Goal: Transaction & Acquisition: Purchase product/service

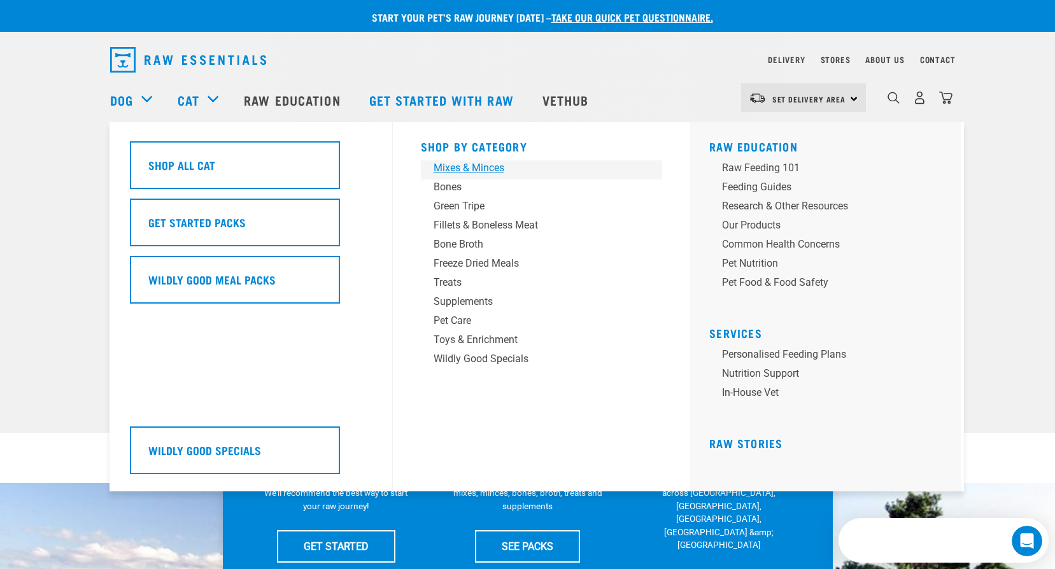
click at [476, 169] on div "Mixes & Minces" at bounding box center [533, 167] width 199 height 15
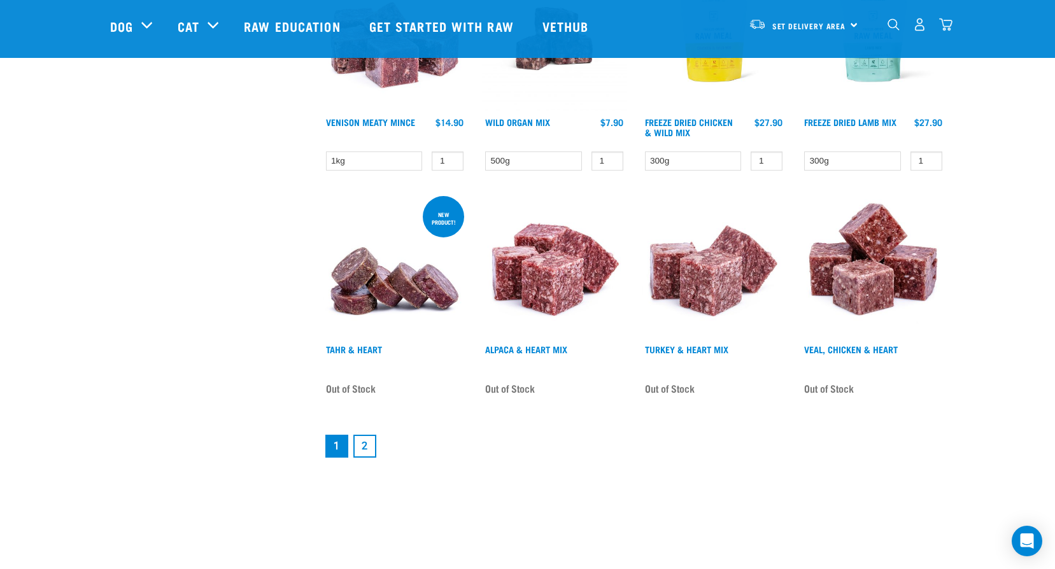
scroll to position [1656, 0]
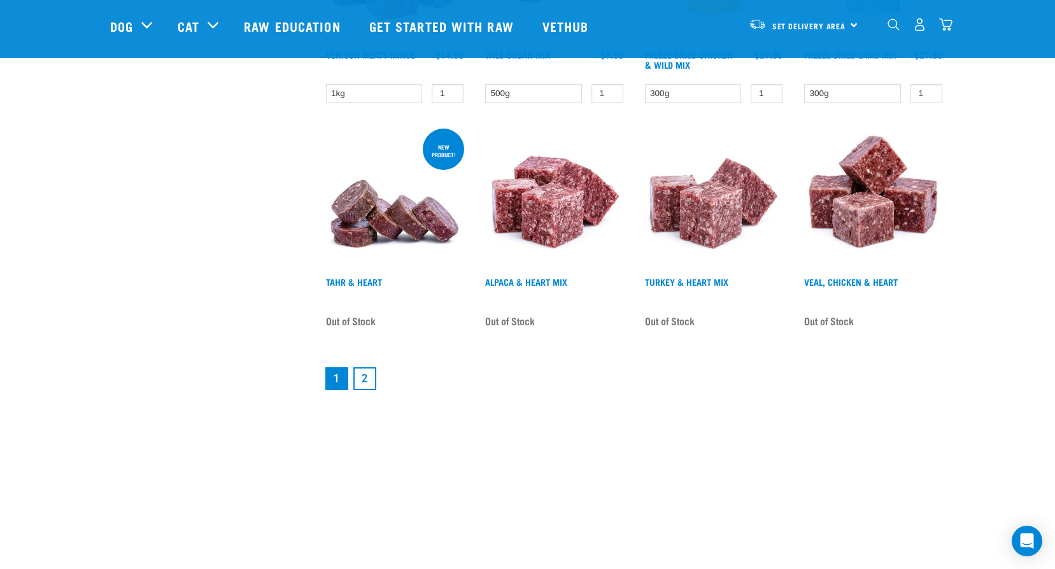
click at [364, 381] on link "2" at bounding box center [364, 378] width 23 height 23
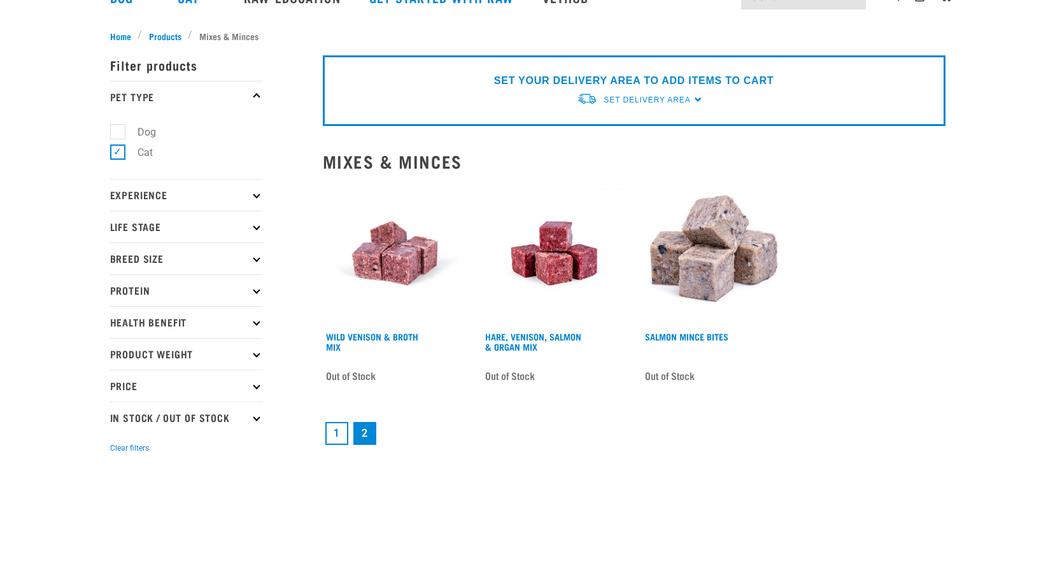
scroll to position [127, 0]
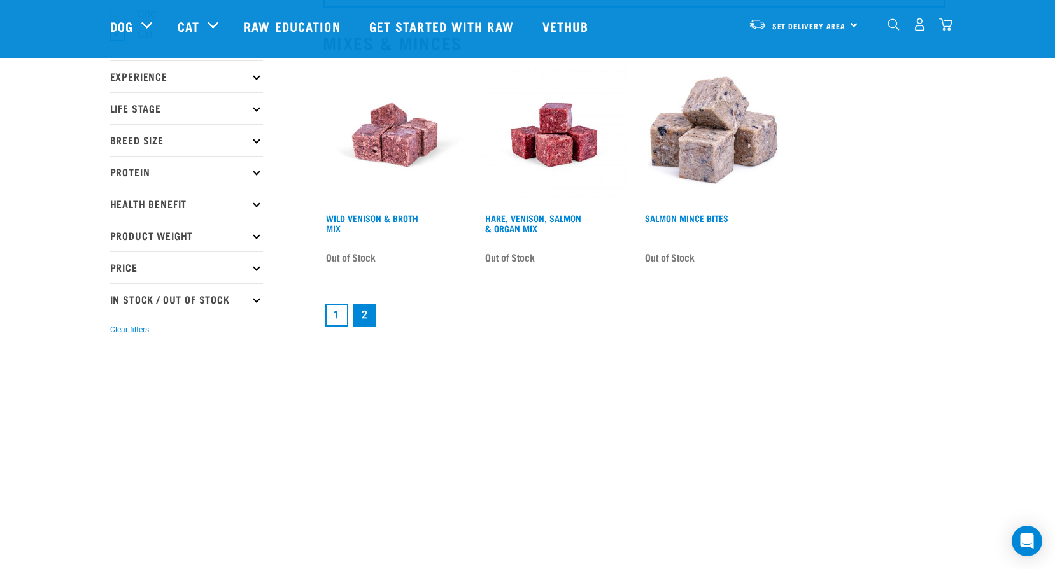
click at [336, 312] on link "1" at bounding box center [336, 315] width 23 height 23
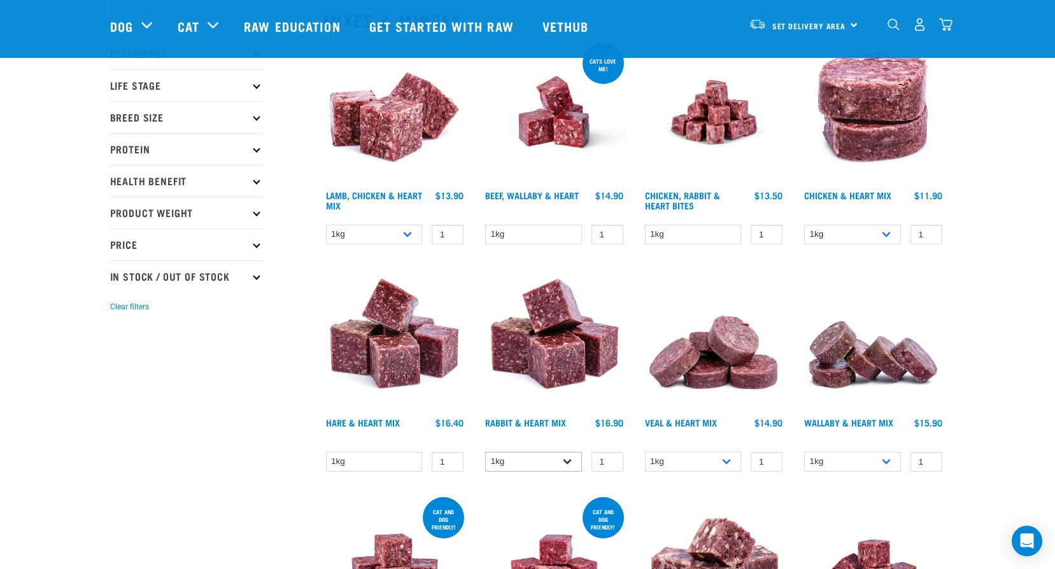
scroll to position [127, 0]
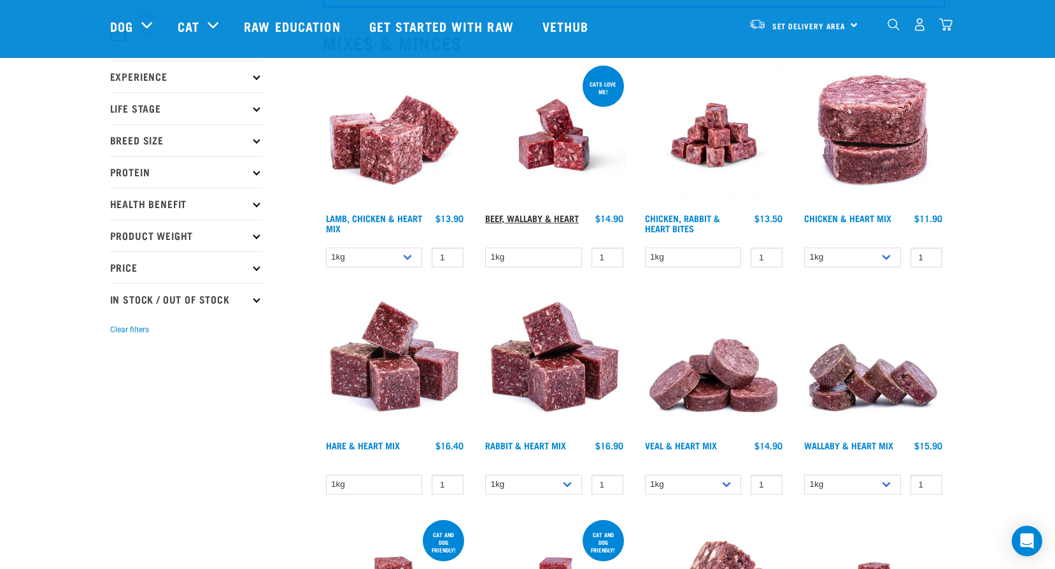
click at [544, 218] on link "Beef, Wallaby & Heart" at bounding box center [532, 218] width 94 height 4
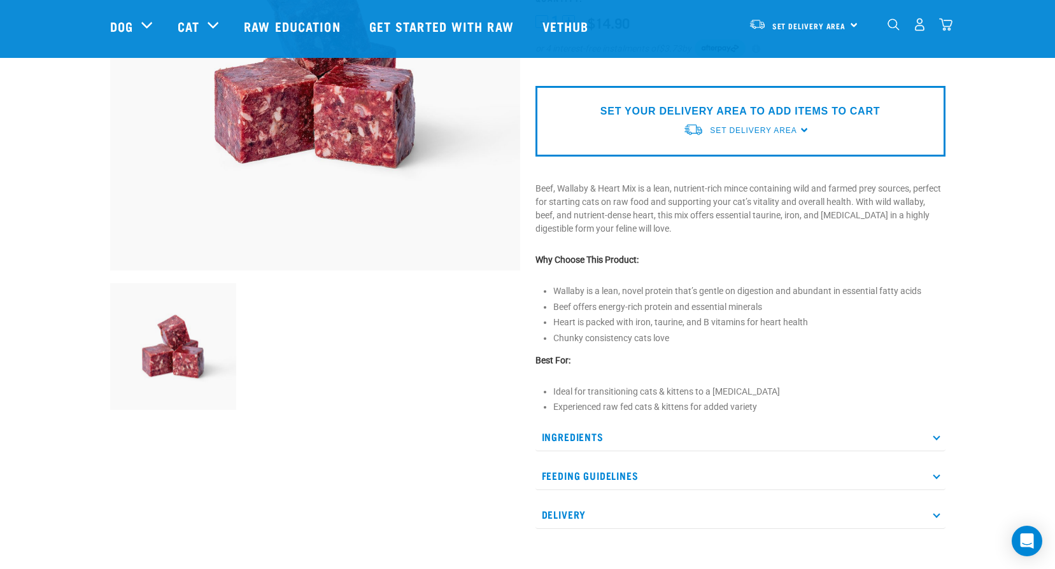
scroll to position [255, 0]
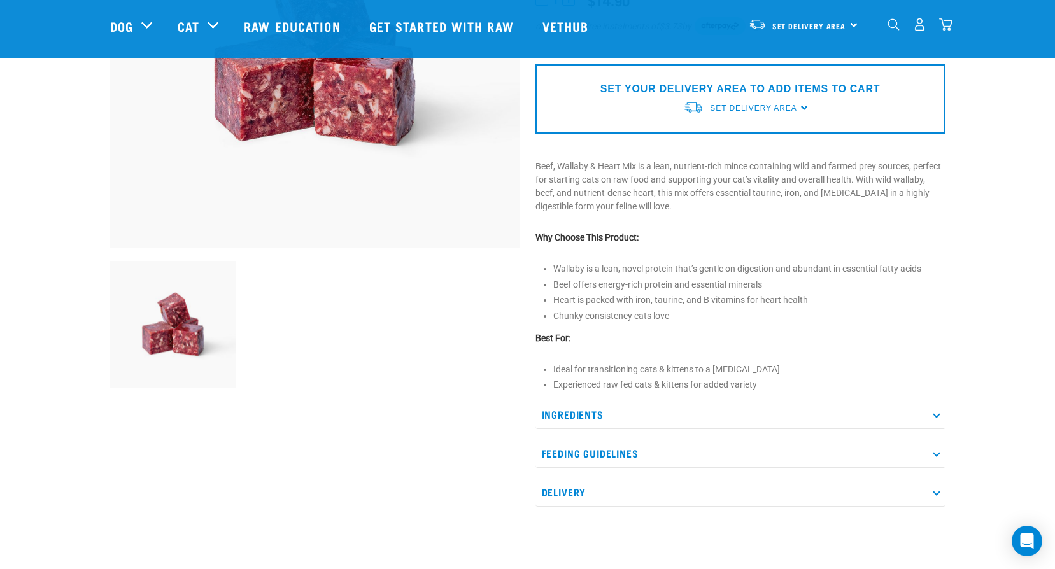
click at [940, 415] on p "Ingredients" at bounding box center [740, 415] width 410 height 29
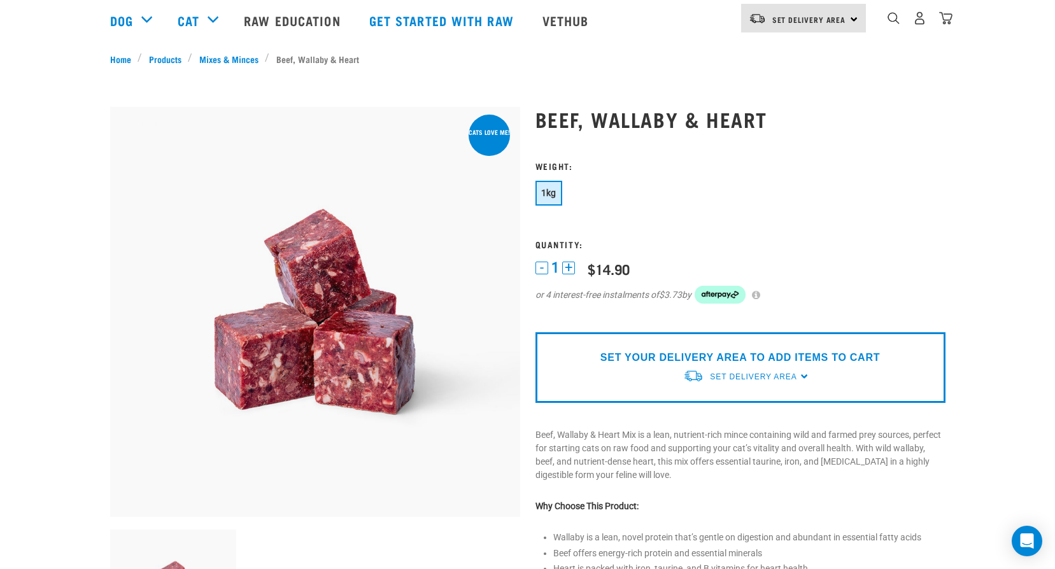
scroll to position [0, 0]
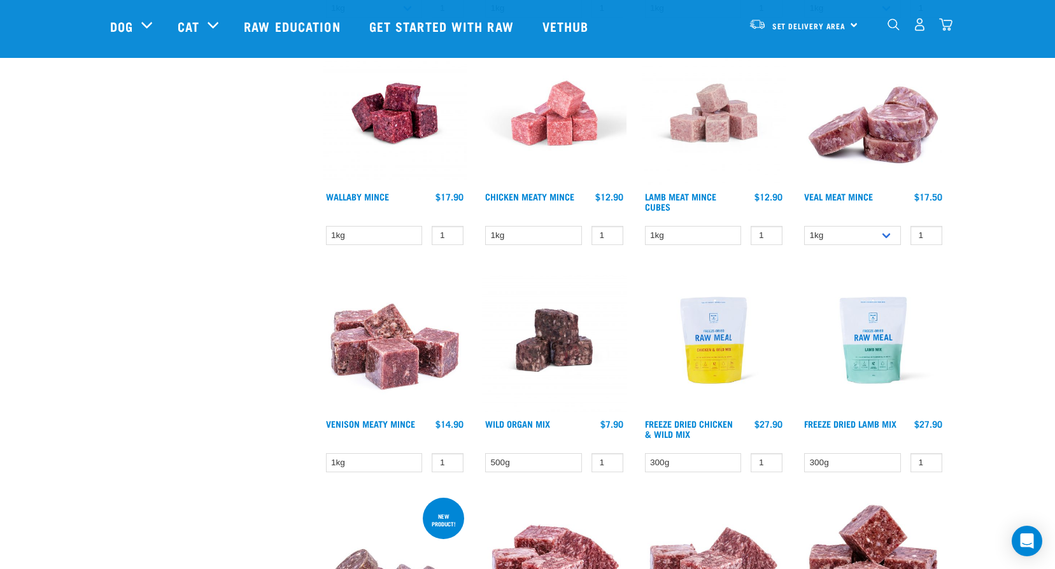
scroll to position [1273, 0]
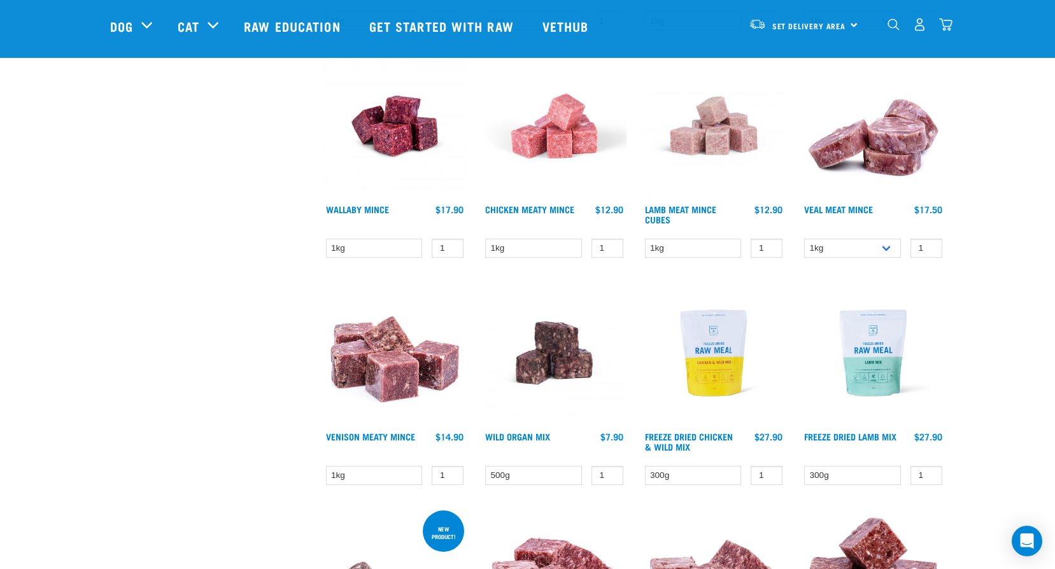
click at [388, 373] on img at bounding box center [395, 353] width 145 height 145
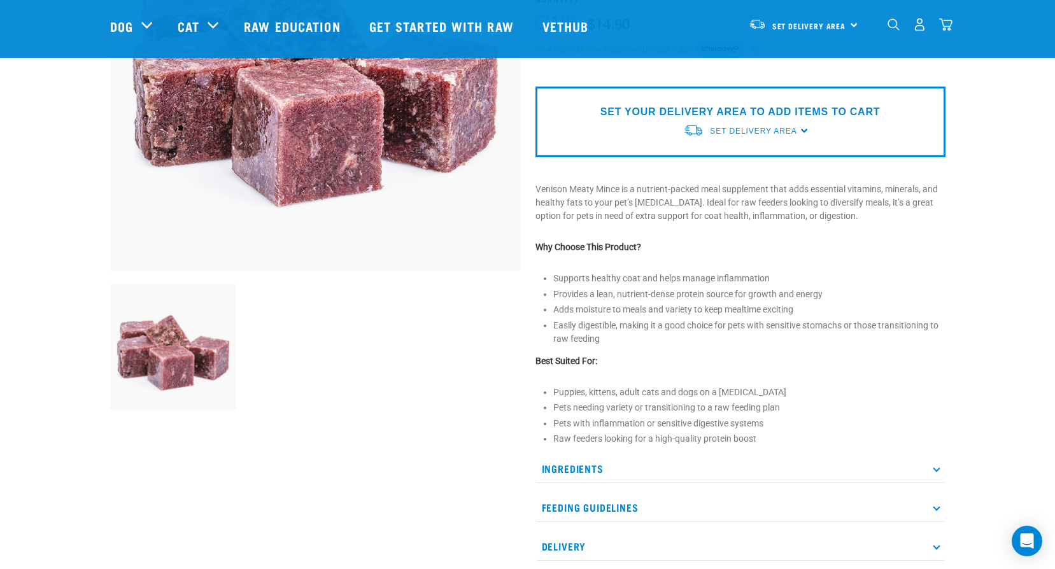
scroll to position [255, 0]
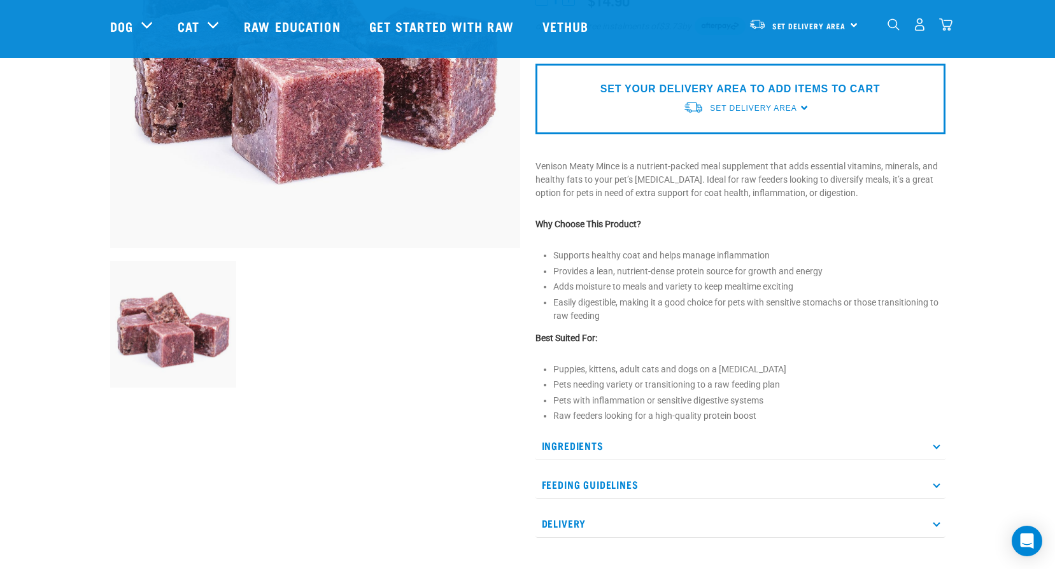
click at [587, 446] on p "Ingredients" at bounding box center [740, 446] width 410 height 29
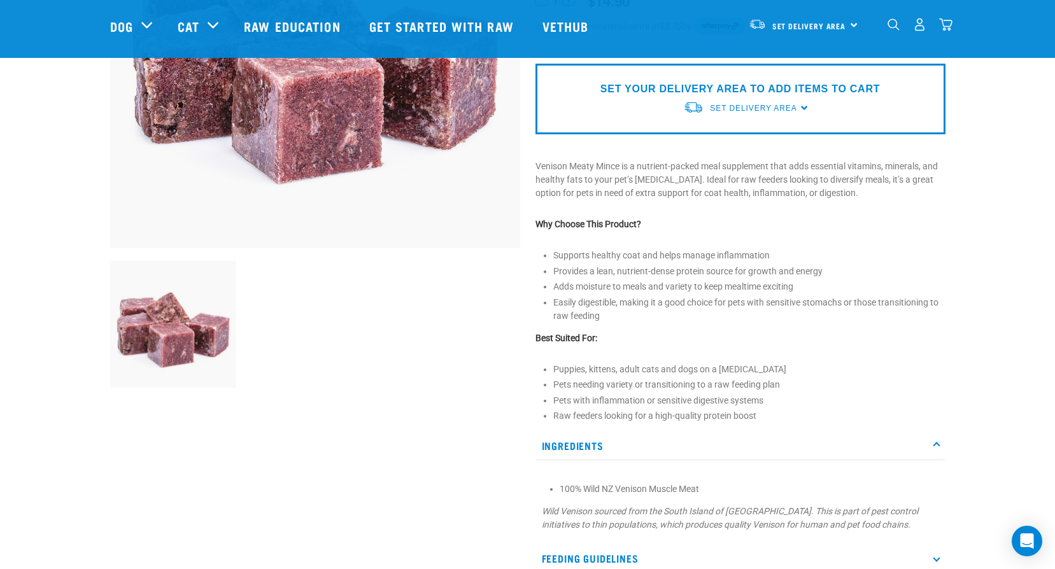
click at [565, 446] on p "Ingredients" at bounding box center [740, 446] width 410 height 29
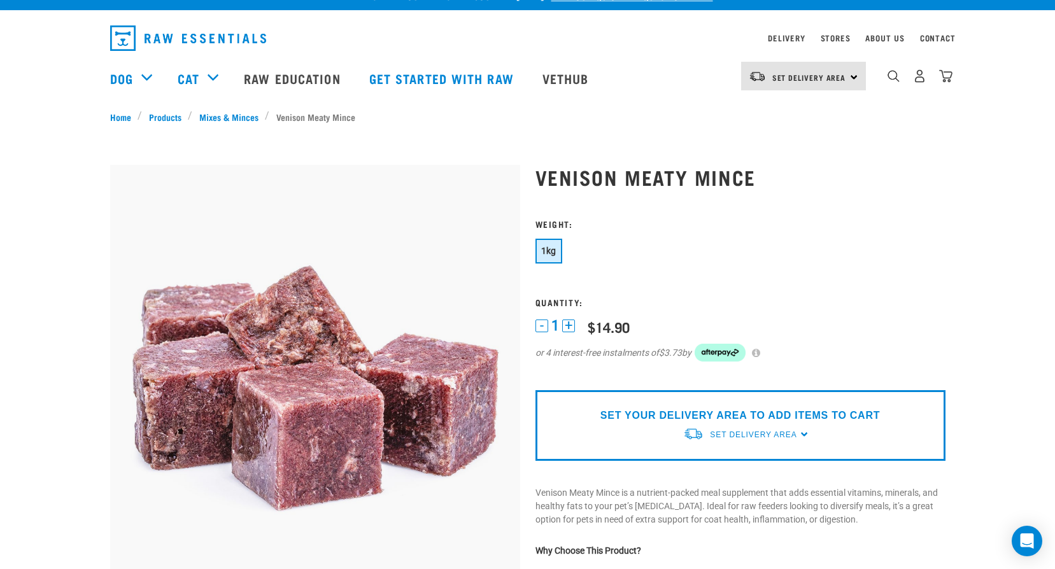
scroll to position [0, 0]
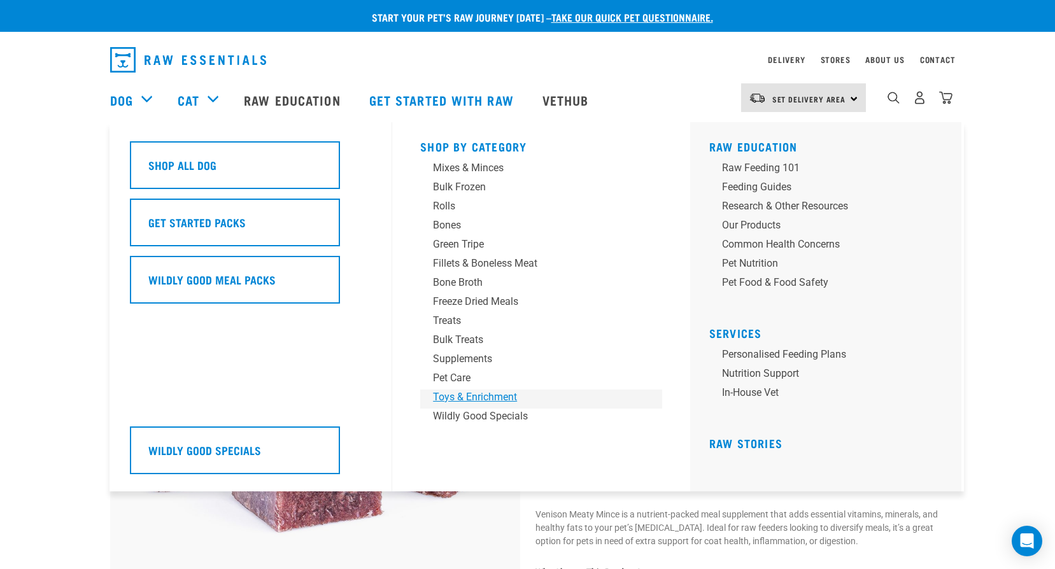
click at [497, 399] on div "Toys & Enrichment" at bounding box center [532, 397] width 199 height 15
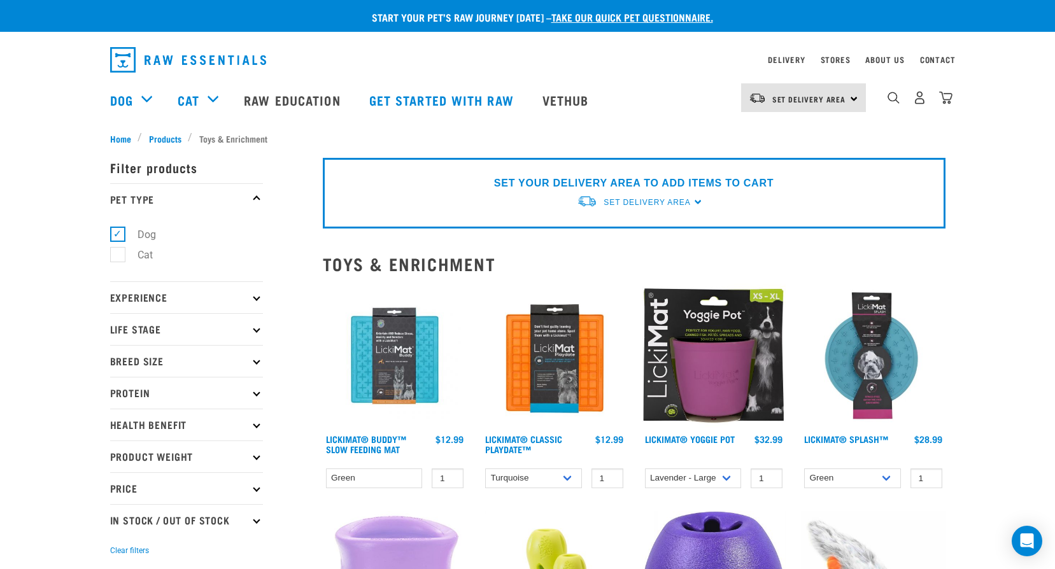
click at [122, 255] on label "Cat" at bounding box center [137, 255] width 41 height 16
click at [118, 255] on input "Cat" at bounding box center [114, 253] width 8 height 8
checkbox input "true"
click at [117, 236] on label "Dog" at bounding box center [139, 235] width 44 height 16
click at [117, 236] on input "Dog" at bounding box center [114, 232] width 8 height 8
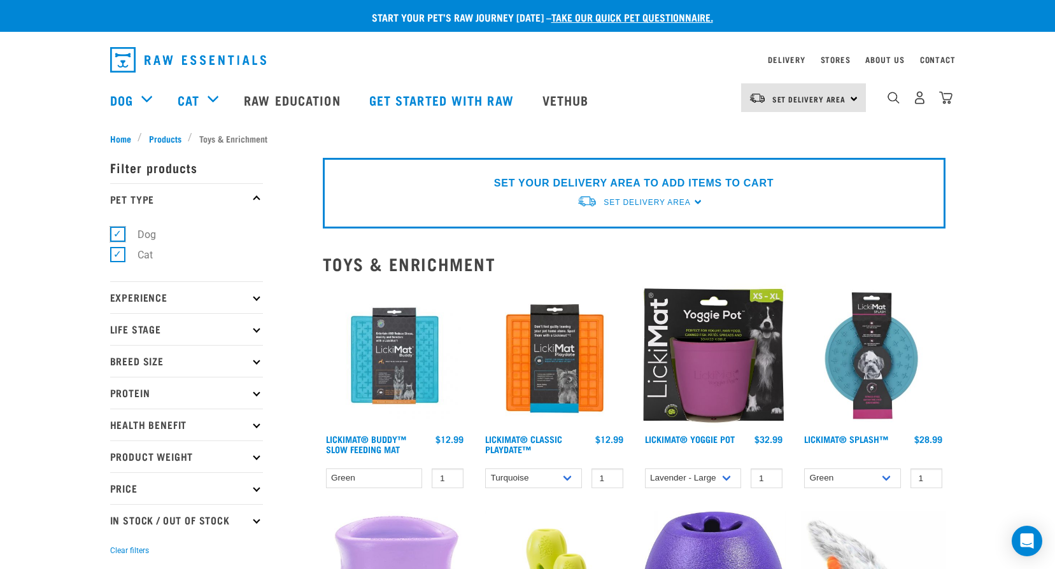
checkbox input "false"
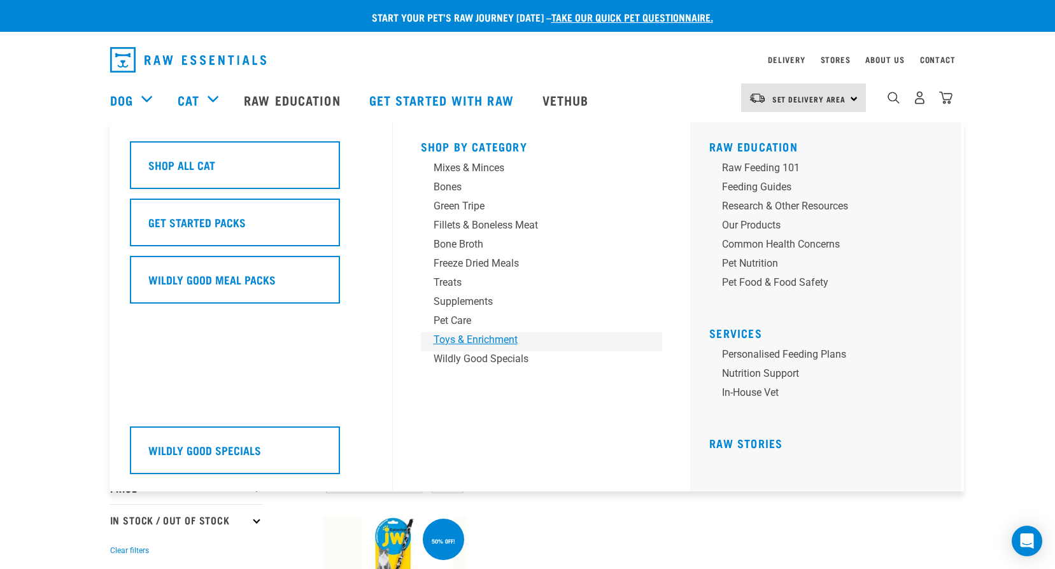
click at [474, 341] on div "Toys & Enrichment" at bounding box center [533, 339] width 199 height 15
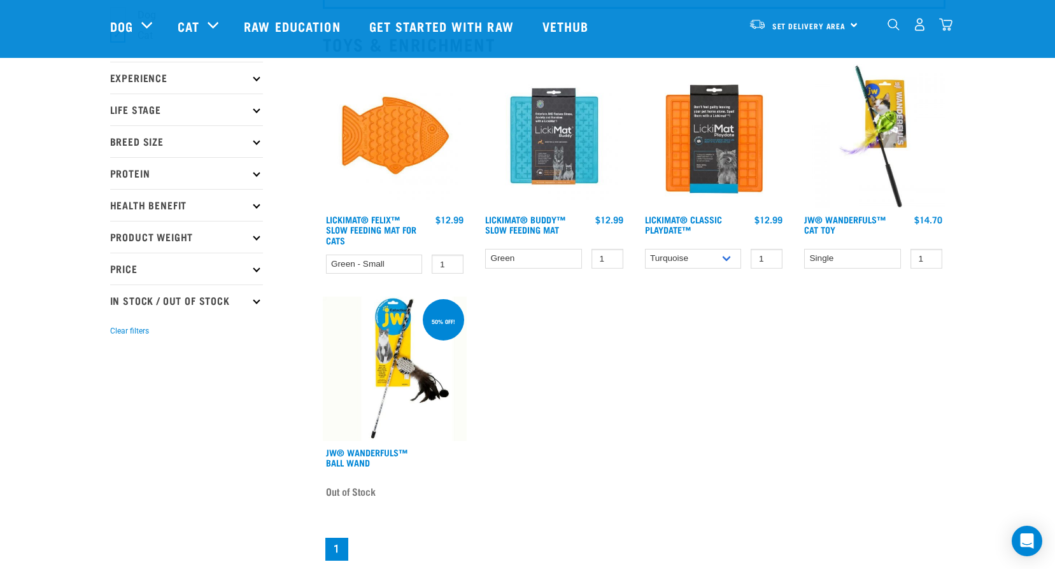
scroll to position [127, 0]
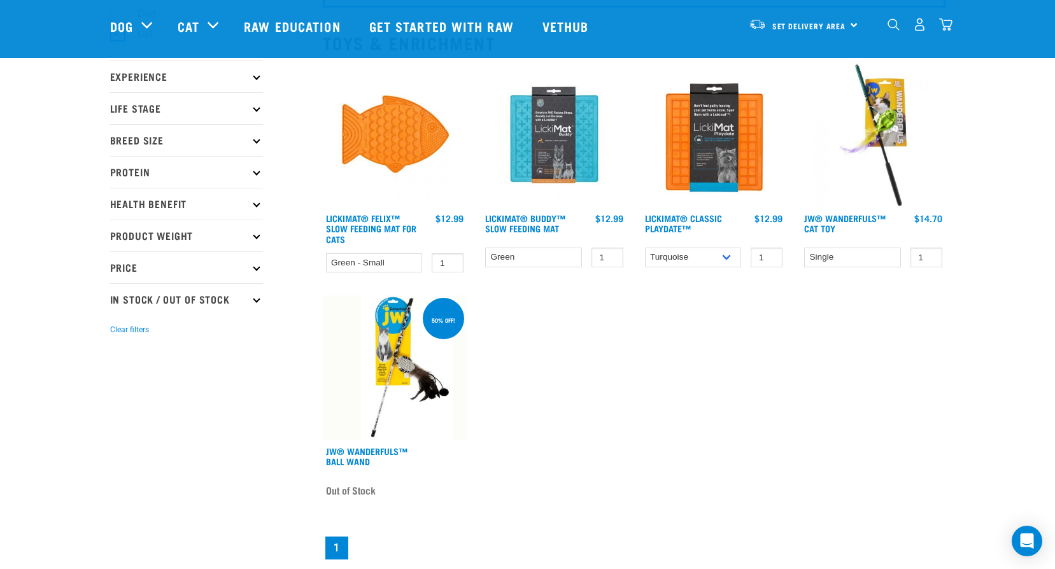
click at [431, 385] on img at bounding box center [395, 367] width 145 height 145
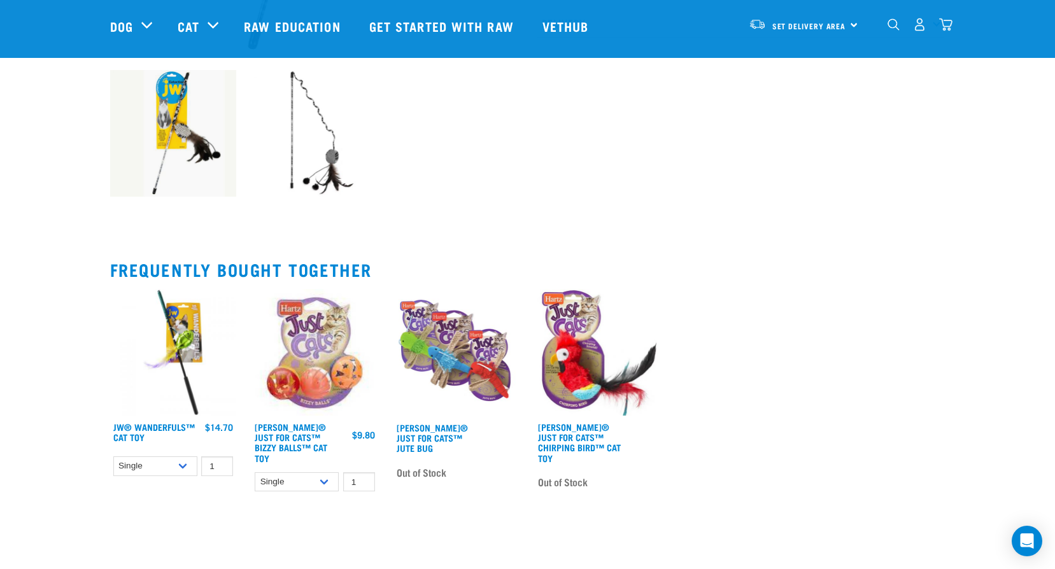
scroll to position [509, 0]
